Goal: Task Accomplishment & Management: Manage account settings

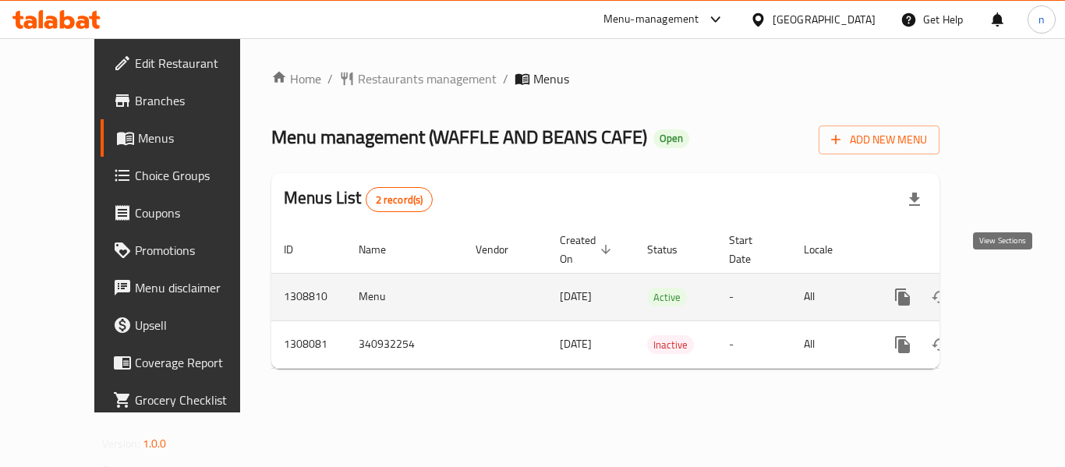
click at [1011, 288] on icon "enhanced table" at bounding box center [1015, 297] width 19 height 19
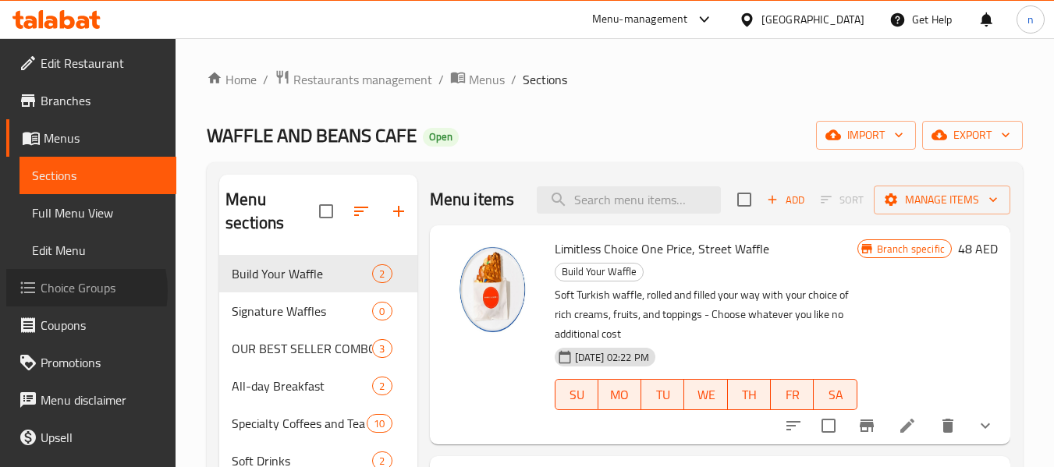
click at [61, 291] on span "Choice Groups" at bounding box center [102, 287] width 123 height 19
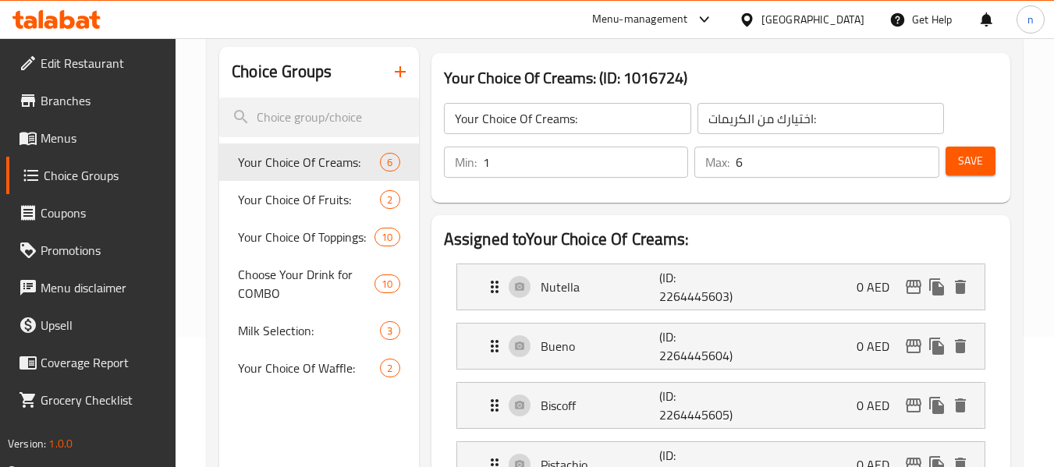
scroll to position [156, 0]
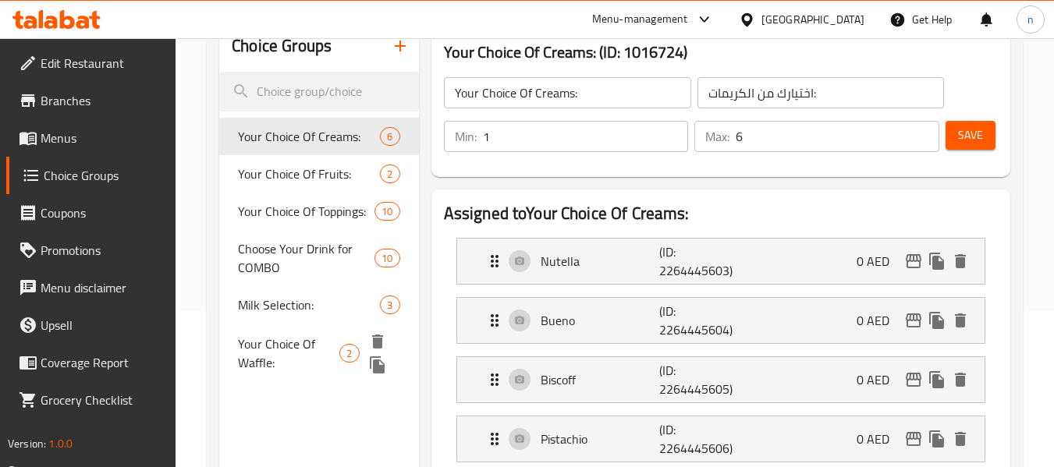
click at [291, 360] on span "Your Choice Of Waffle:" at bounding box center [288, 353] width 101 height 37
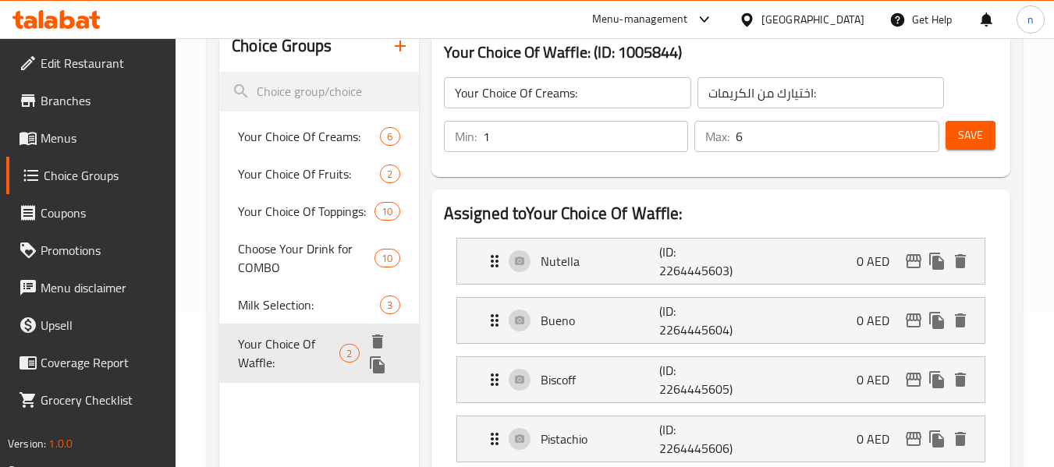
type input "Your Choice Of Waffle:"
type input "اختيارك من الوافل:"
type input "1"
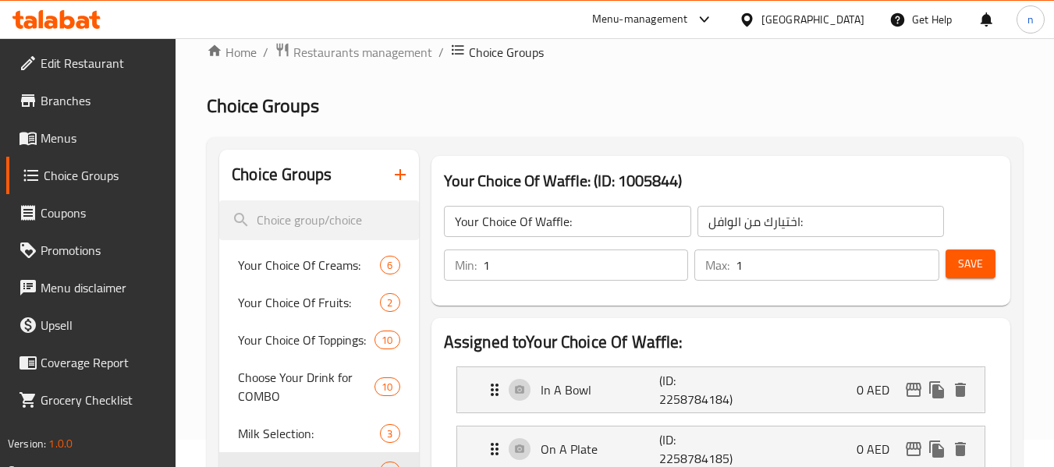
scroll to position [0, 0]
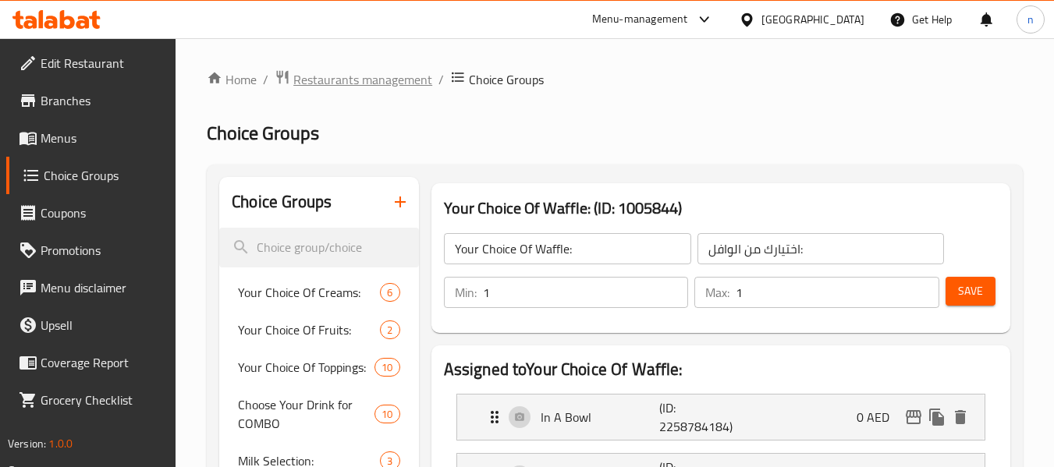
click at [351, 77] on span "Restaurants management" at bounding box center [362, 79] width 139 height 19
